Goal: Information Seeking & Learning: Learn about a topic

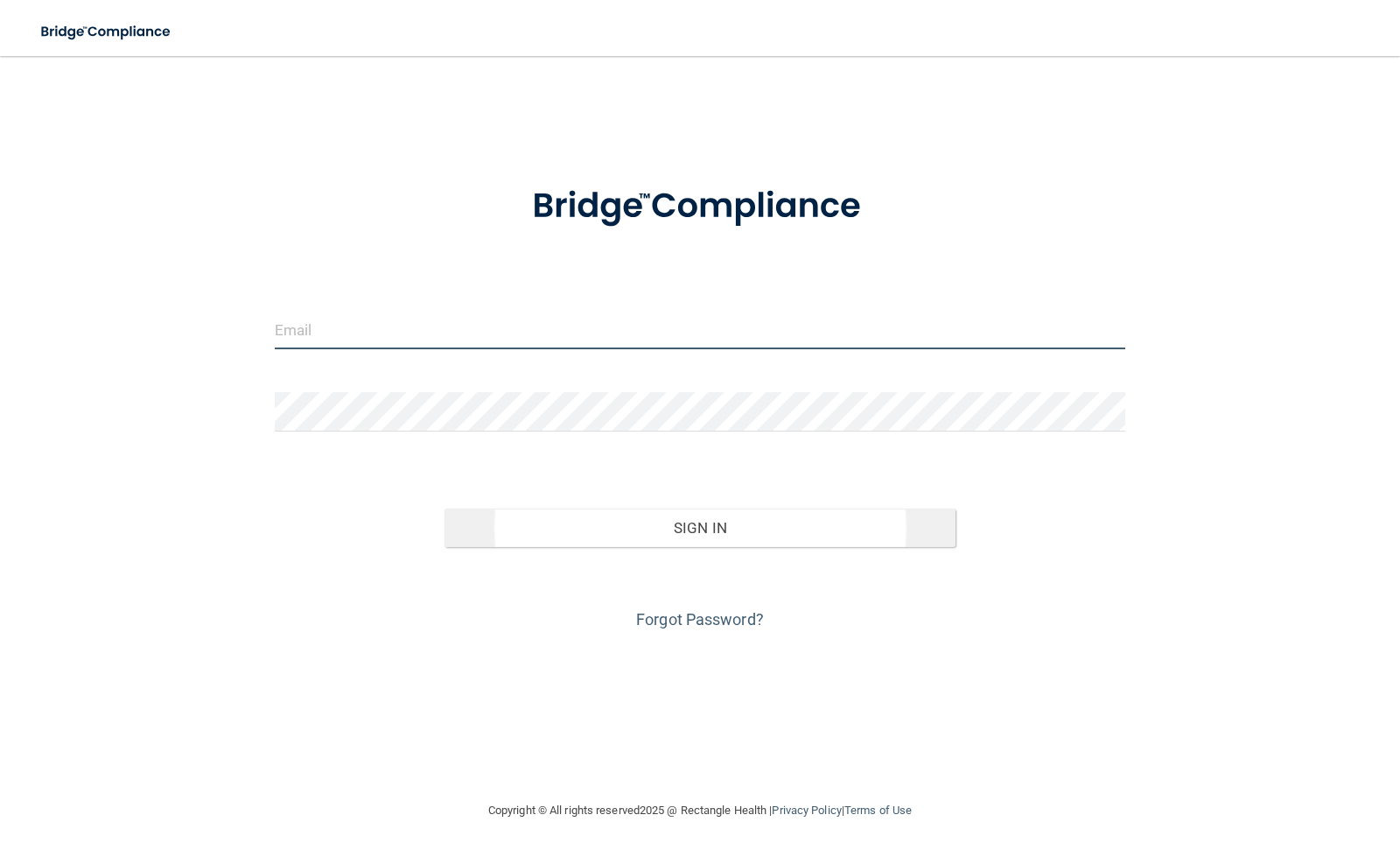
type input "[EMAIL_ADDRESS][DOMAIN_NAME]"
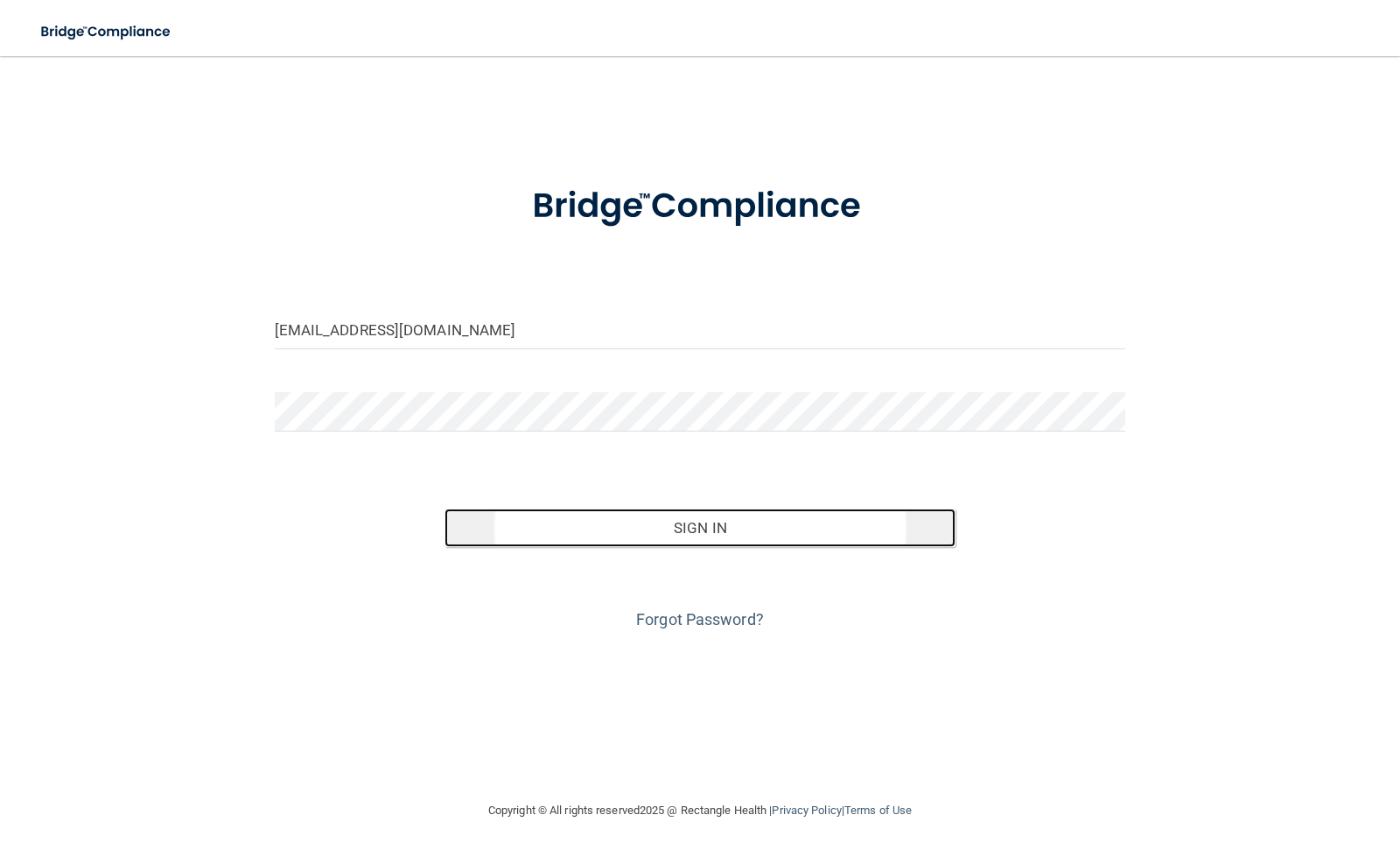
click at [706, 528] on button "Sign In" at bounding box center [700, 527] width 511 height 39
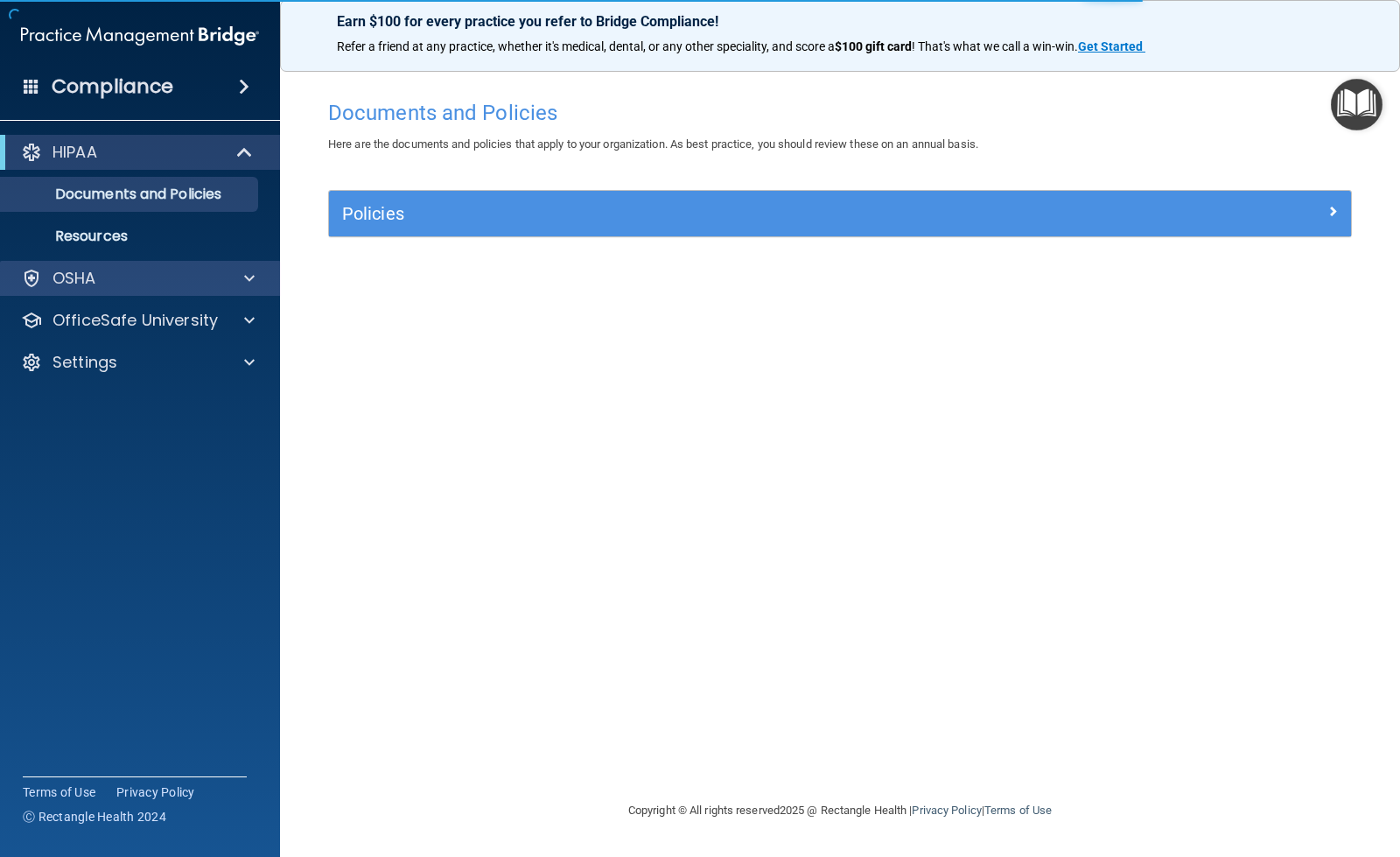
click at [116, 291] on div "OSHA" at bounding box center [140, 277] width 281 height 35
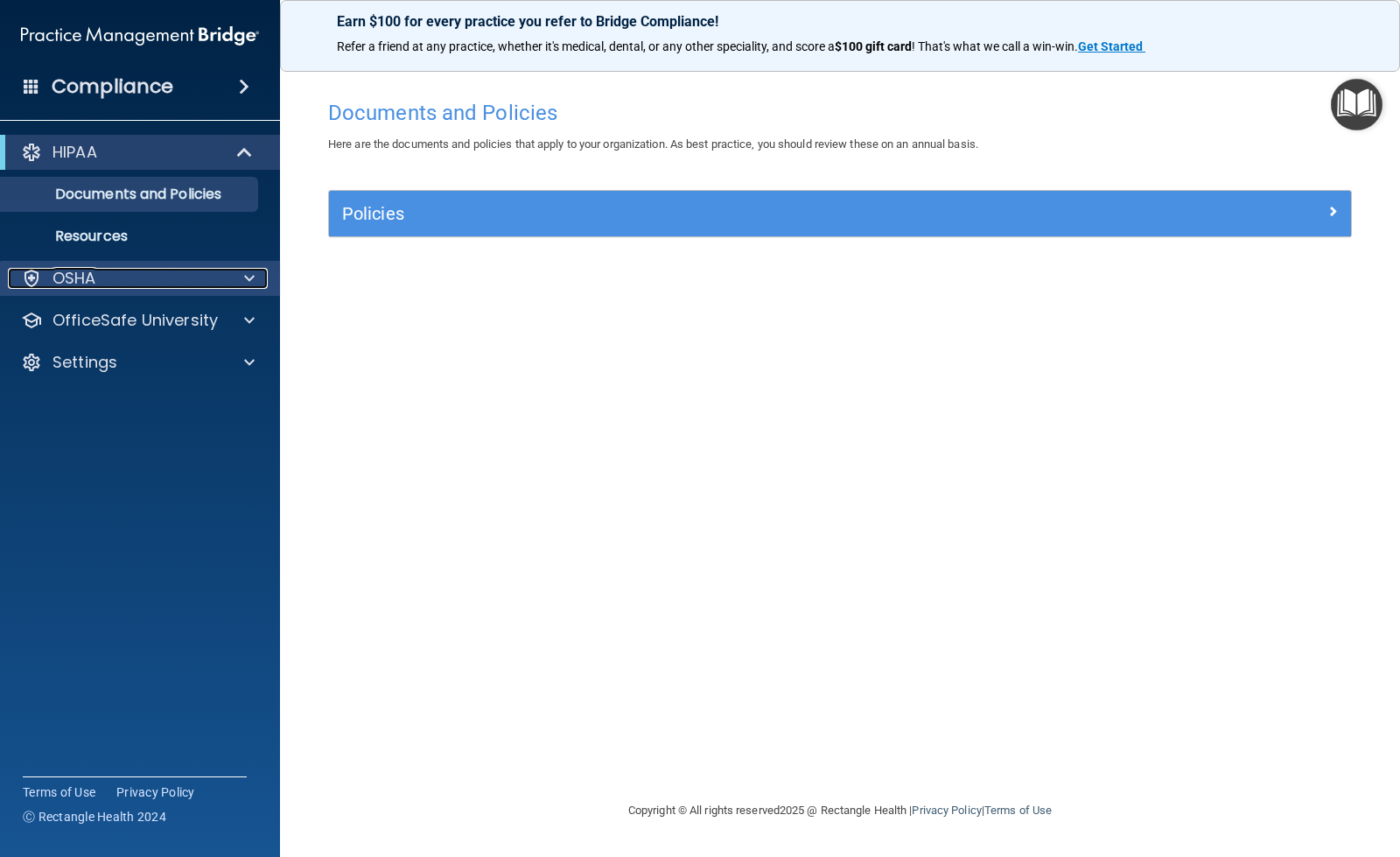
click at [241, 272] on div at bounding box center [246, 278] width 44 height 21
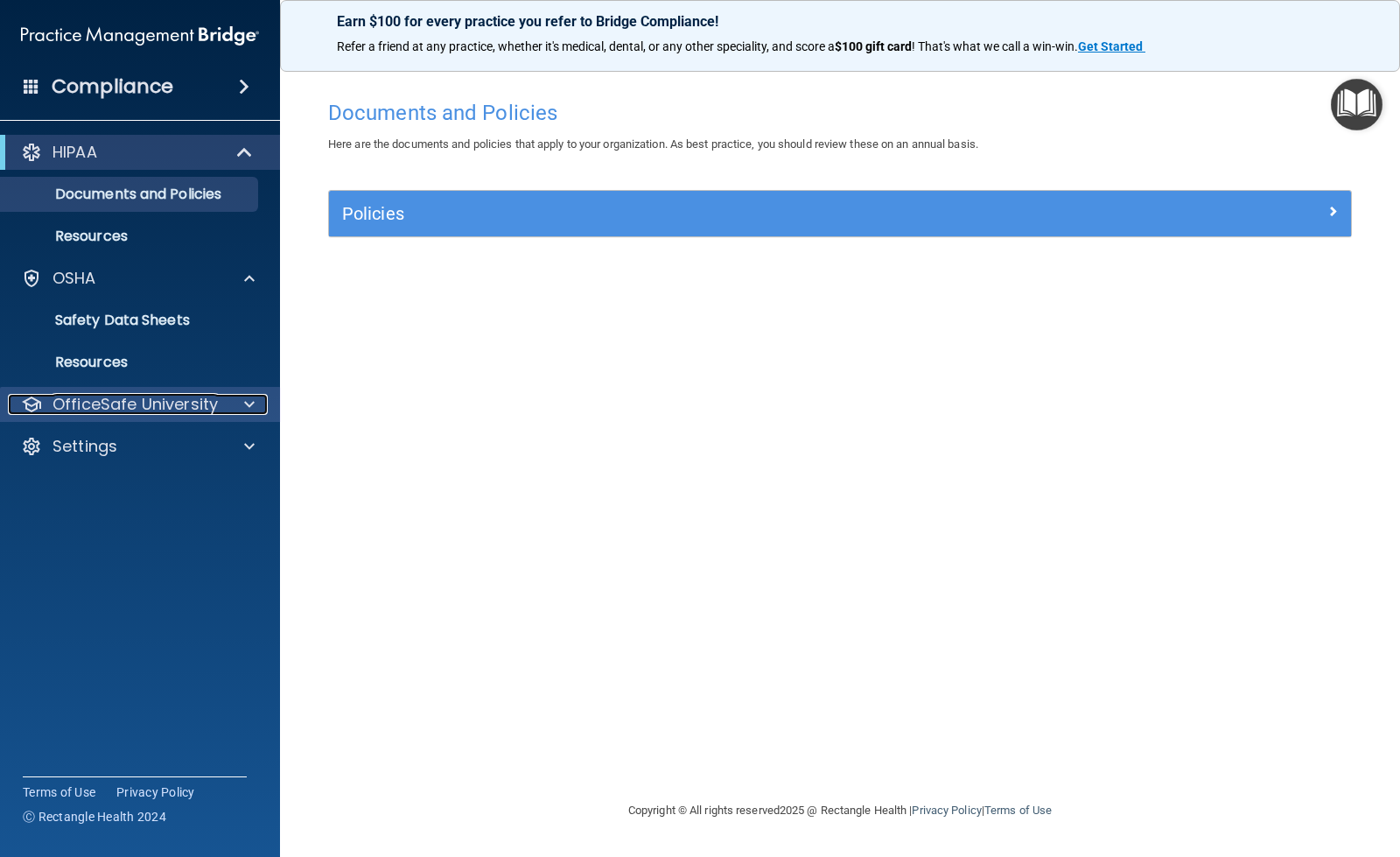
click at [250, 407] on span at bounding box center [249, 404] width 10 height 21
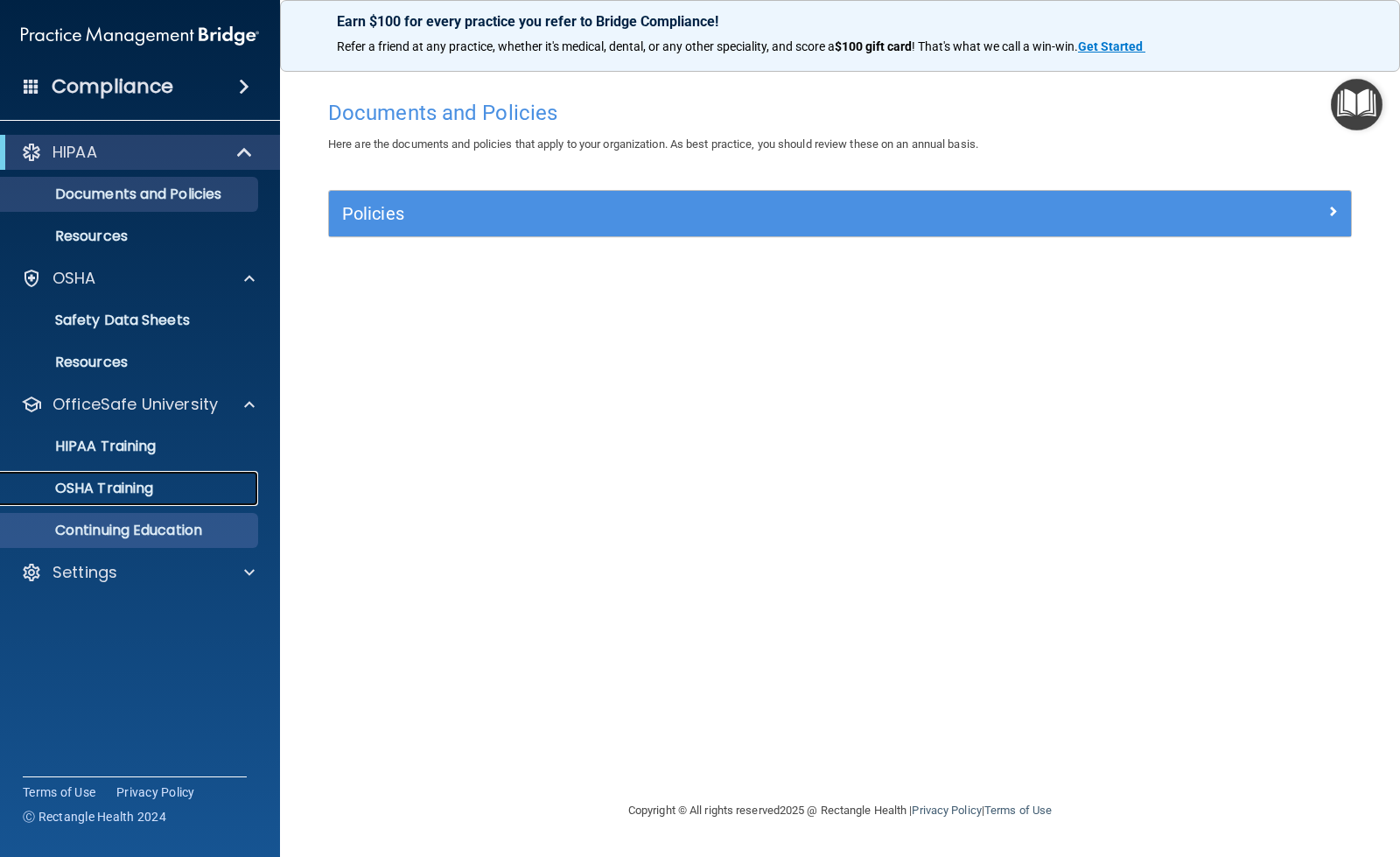
click at [142, 486] on p "OSHA Training" at bounding box center [82, 488] width 142 height 18
